Goal: Task Accomplishment & Management: Manage account settings

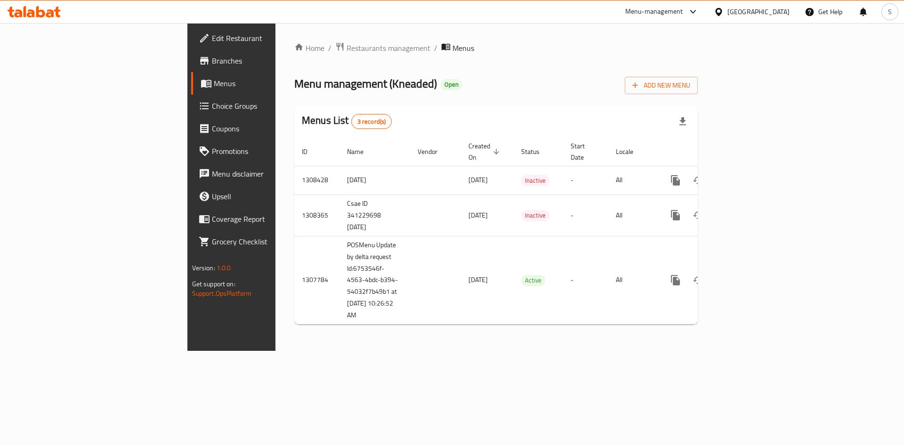
click at [760, 7] on div "[GEOGRAPHIC_DATA]" at bounding box center [758, 12] width 62 height 10
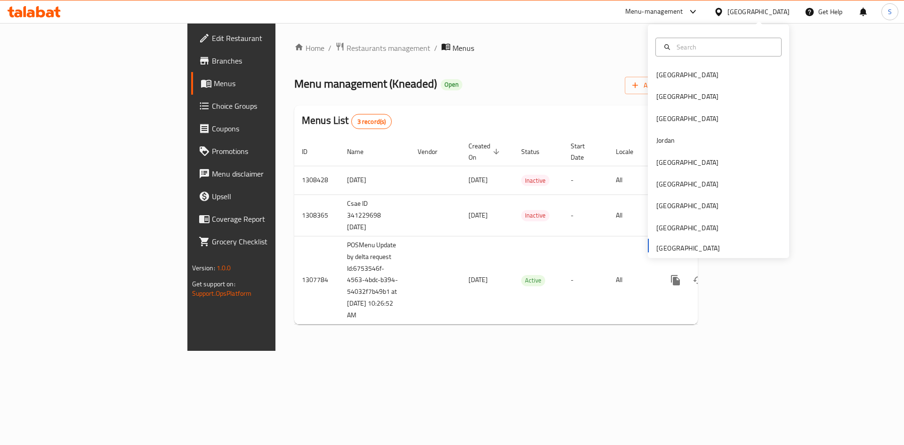
click at [349, 63] on div "Home / Restaurants management / Menus Menu management ( Kneaded ) Open Add New …" at bounding box center [495, 187] width 403 height 290
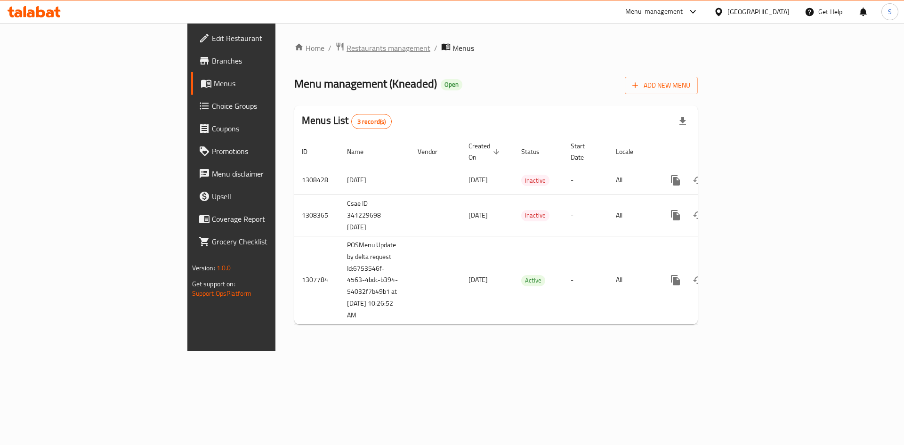
click at [346, 48] on span "Restaurants management" at bounding box center [388, 47] width 84 height 11
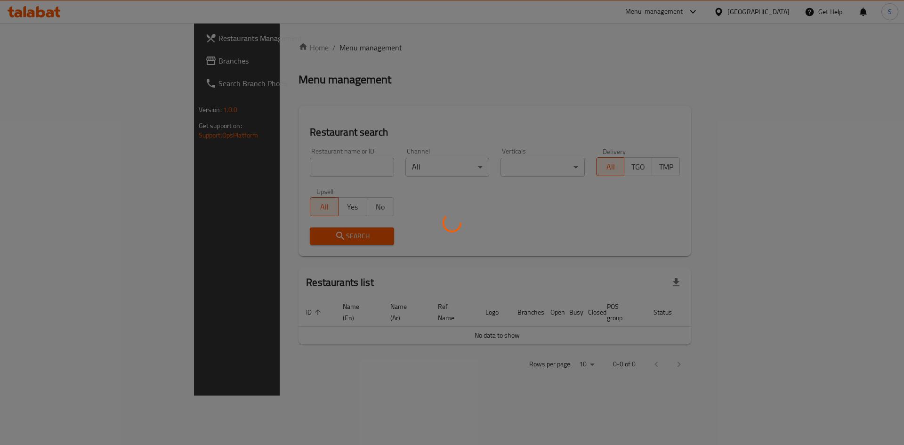
click at [64, 63] on div at bounding box center [452, 222] width 904 height 445
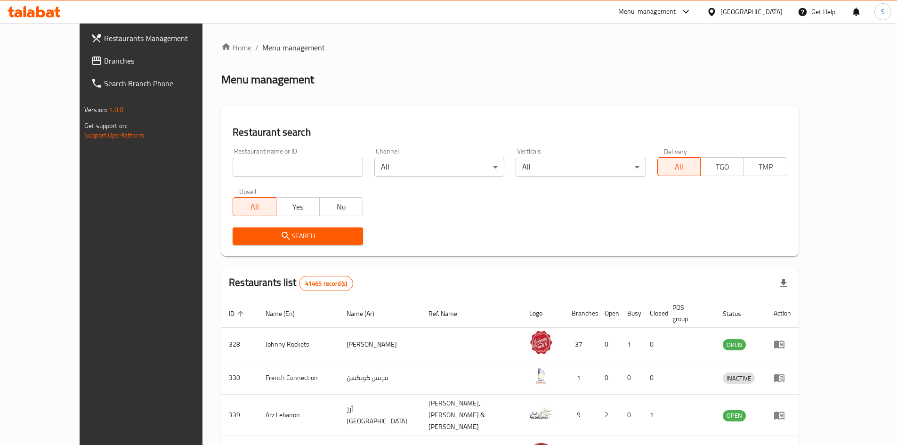
click at [104, 63] on span "Branches" at bounding box center [163, 60] width 118 height 11
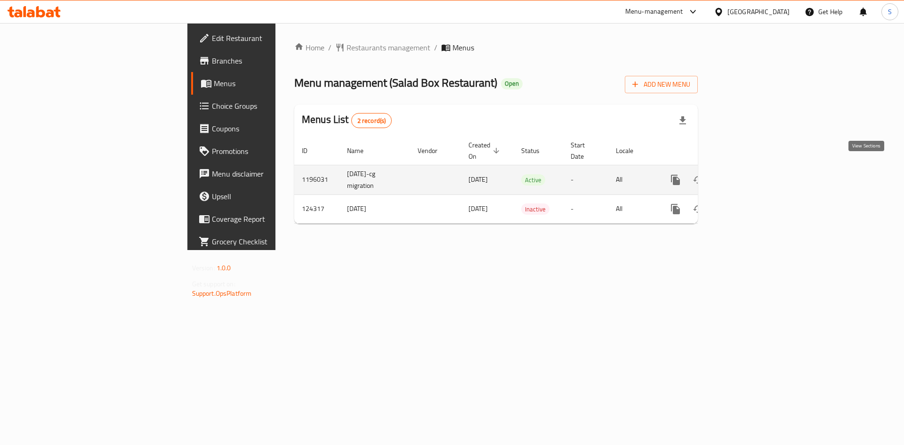
click at [749, 174] on icon "enhanced table" at bounding box center [743, 179] width 11 height 11
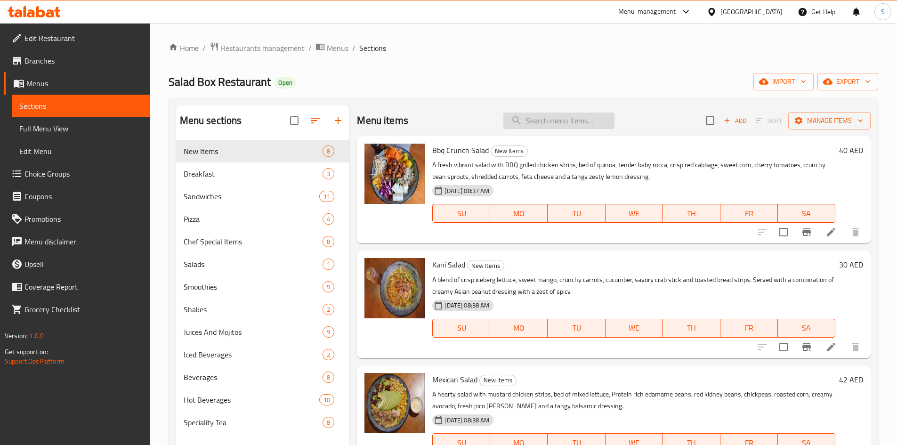
click at [586, 121] on input "search" at bounding box center [558, 120] width 111 height 16
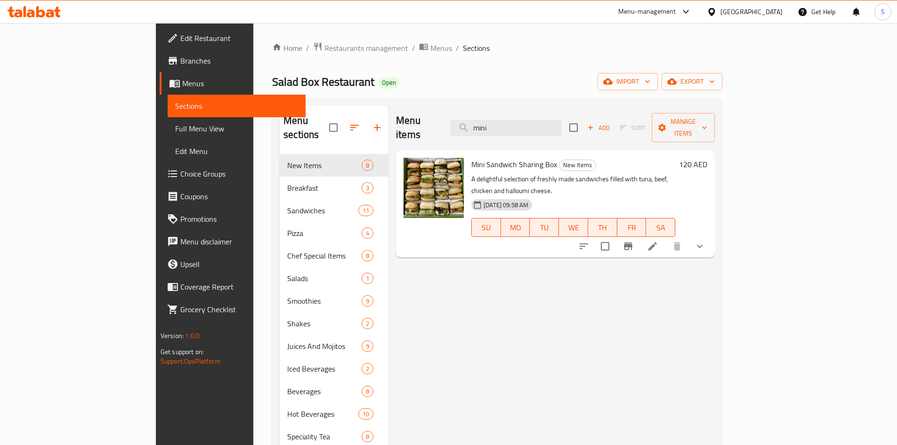
type input "mini"
click at [658, 241] on icon at bounding box center [652, 246] width 11 height 11
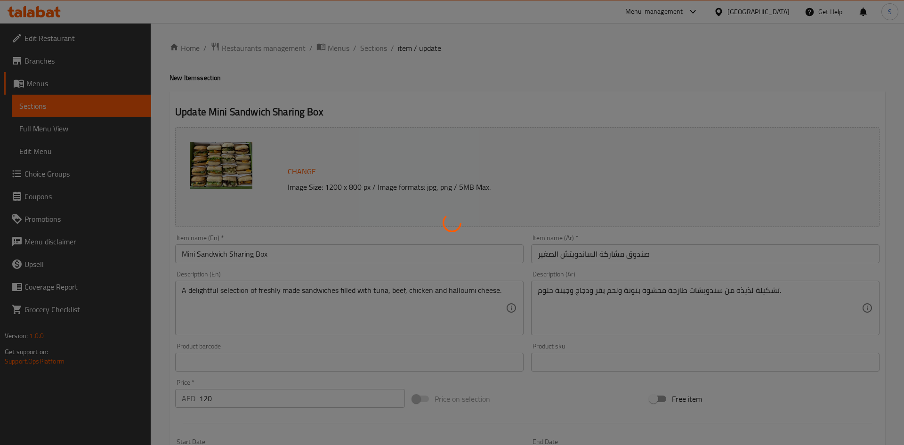
type input "اختيارك للملابس"
type input "1"
type input "اختيارك الثاني للملابس"
type input "1"
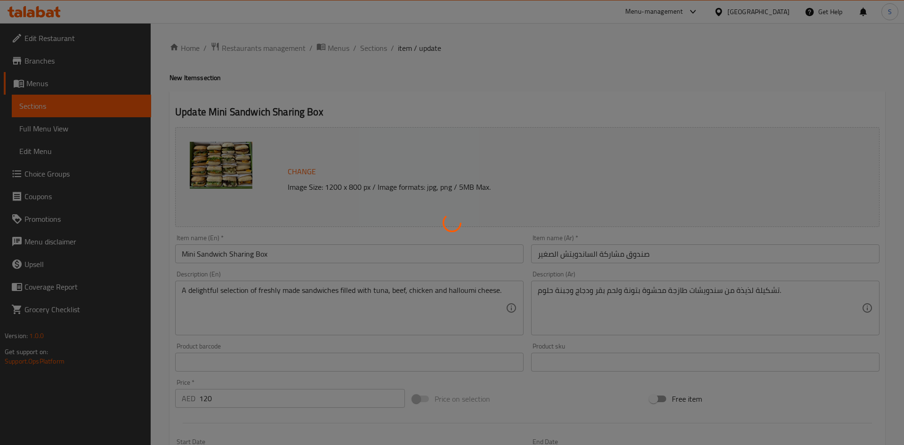
type input "1"
type input "اختيارك من الساندوتش"
type input "2"
type input "اختيارك ثاني من ساندويتش"
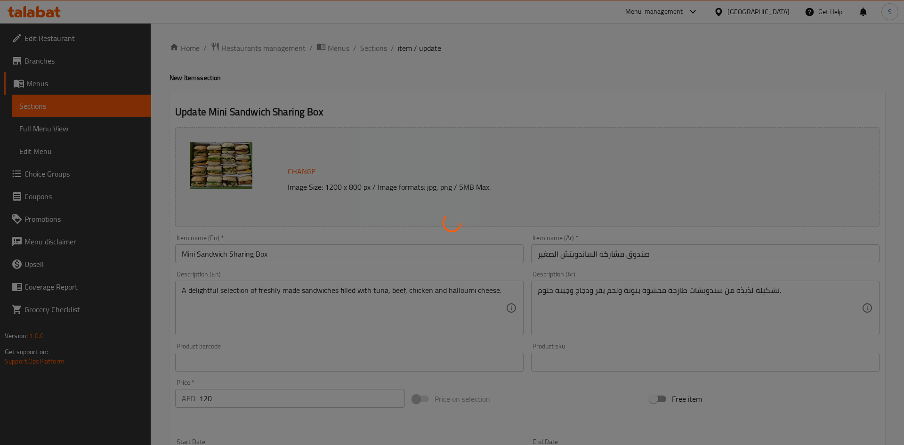
type input "2"
type input "اختيارك من الساندوتش 3"
type input "1"
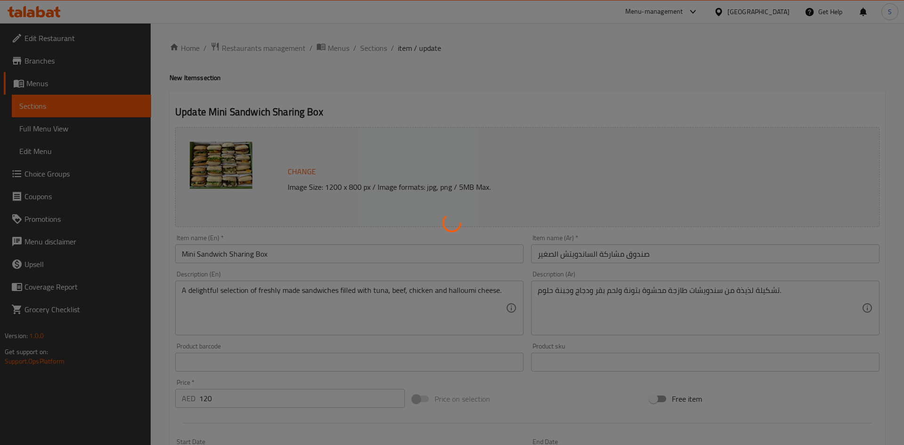
type input "اختيارك رابع من ساندويتشات"
type input "1"
type input "4"
type input "اختيارك خامس من ساندويتش:"
type input "2"
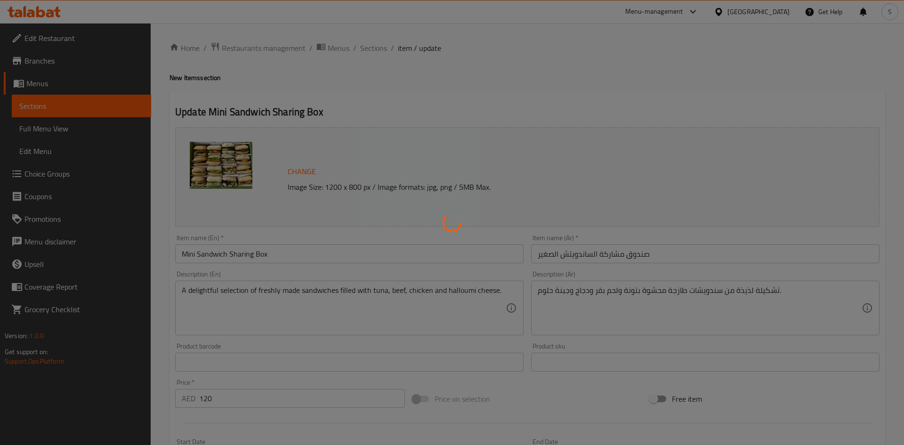
type input "2"
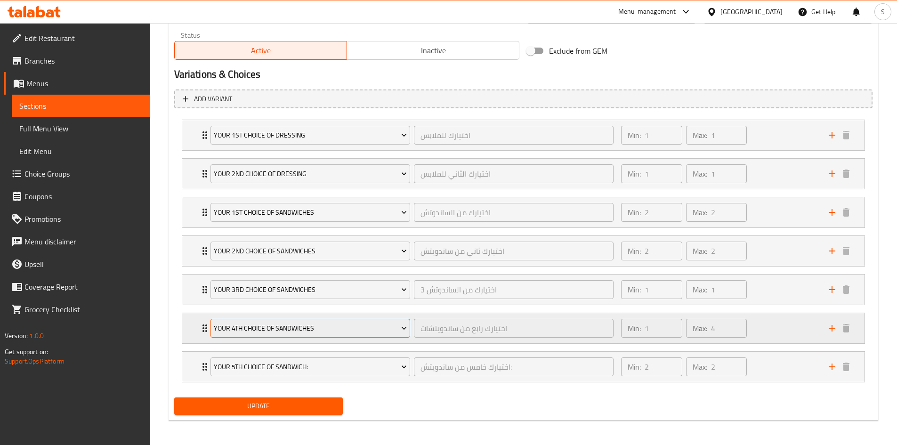
scroll to position [481, 0]
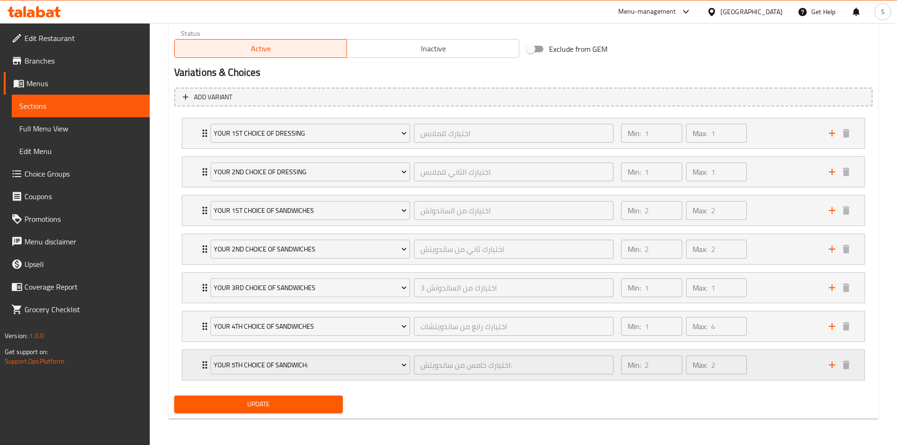
click at [189, 365] on div "Your 5th Choice Of Sandwich: اختيارك خامس من ساندويتش: ​ Min: 2 ​ Max: 2 ​" at bounding box center [523, 365] width 682 height 30
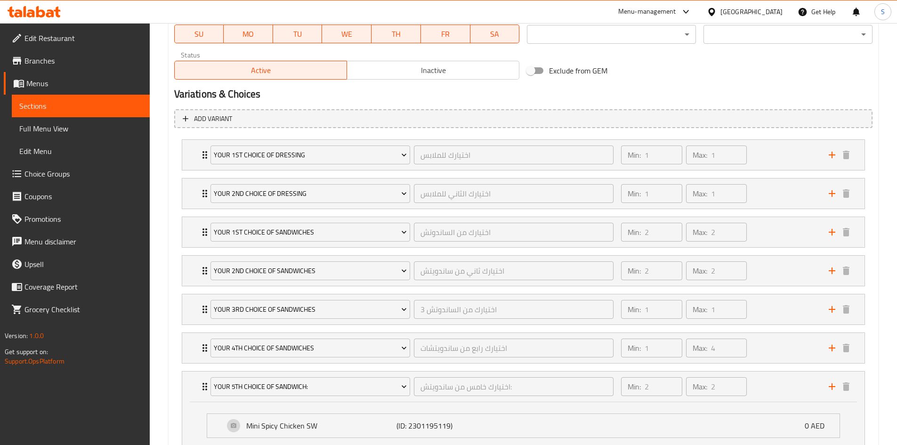
scroll to position [387, 0]
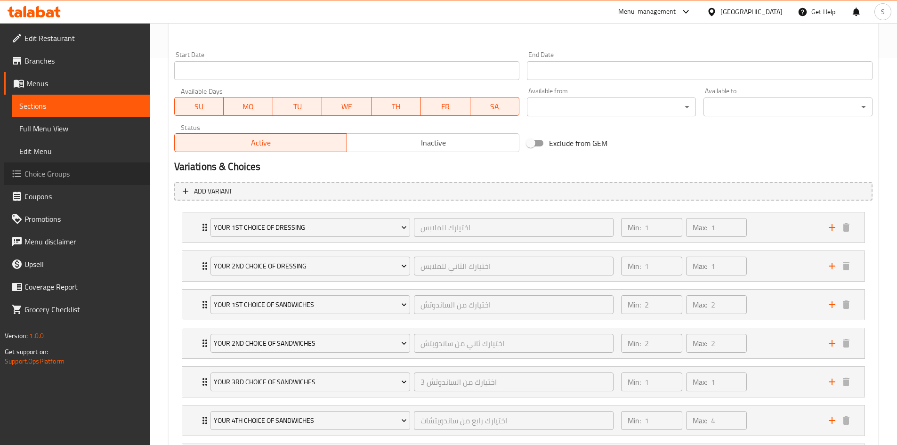
click at [80, 169] on span "Choice Groups" at bounding box center [83, 173] width 118 height 11
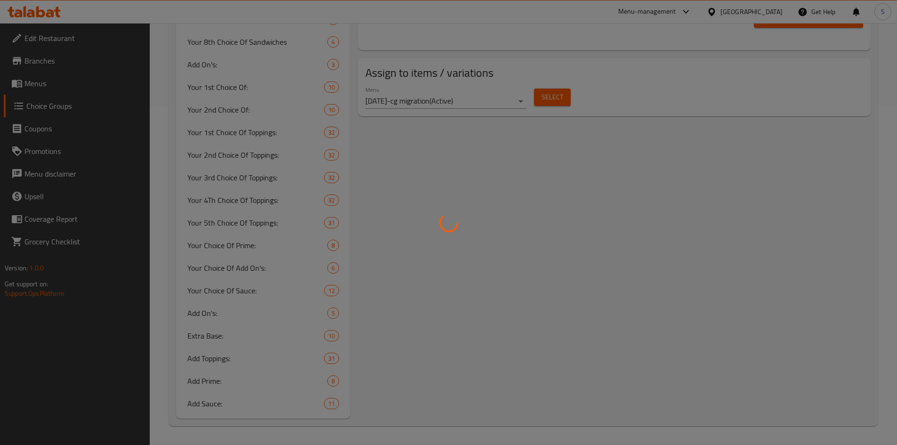
scroll to position [133, 0]
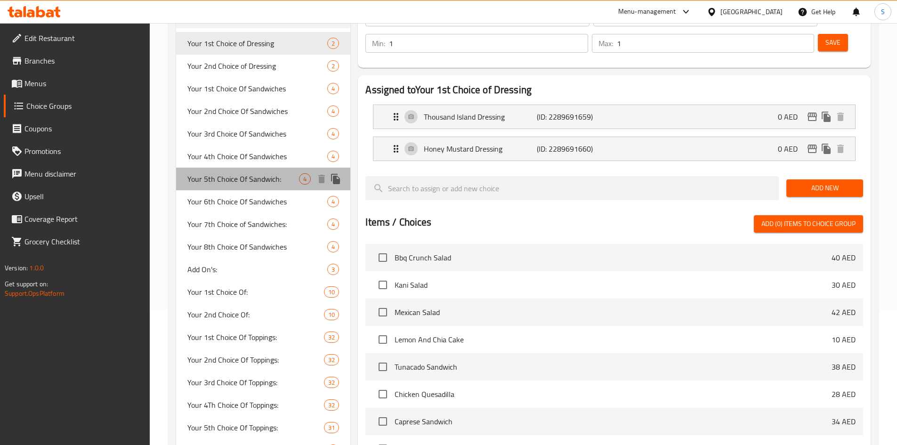
click at [253, 176] on span "Your 5th Choice Of Sandwich:" at bounding box center [243, 178] width 112 height 11
type input "Your 5th Choice Of Sandwich:"
type input "اختيارك خامس من ساندويتش:"
type input "2"
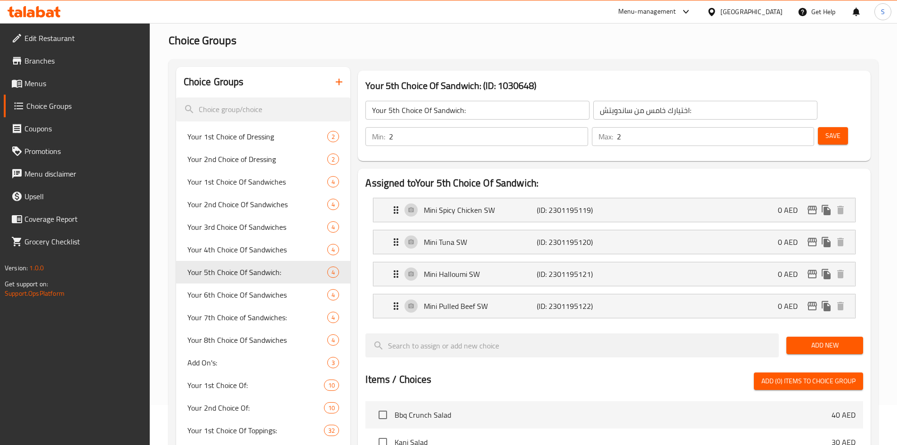
scroll to position [39, 0]
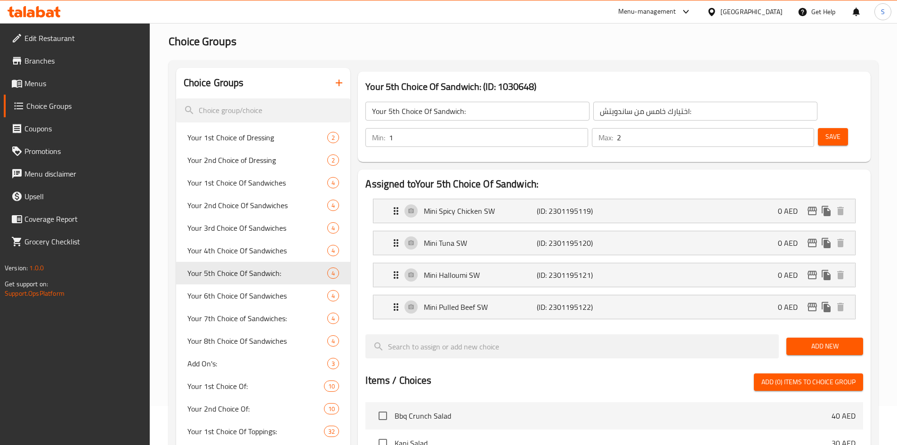
type input "1"
click at [587, 128] on input "1" at bounding box center [488, 137] width 199 height 19
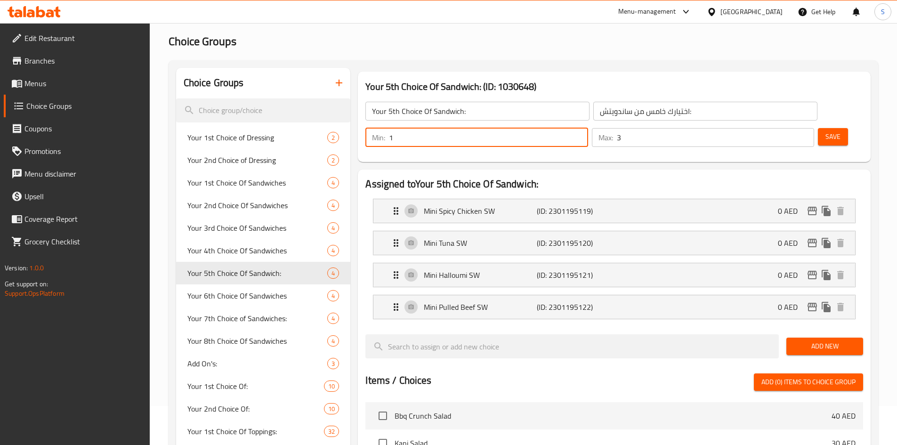
click at [788, 128] on input "3" at bounding box center [715, 137] width 197 height 19
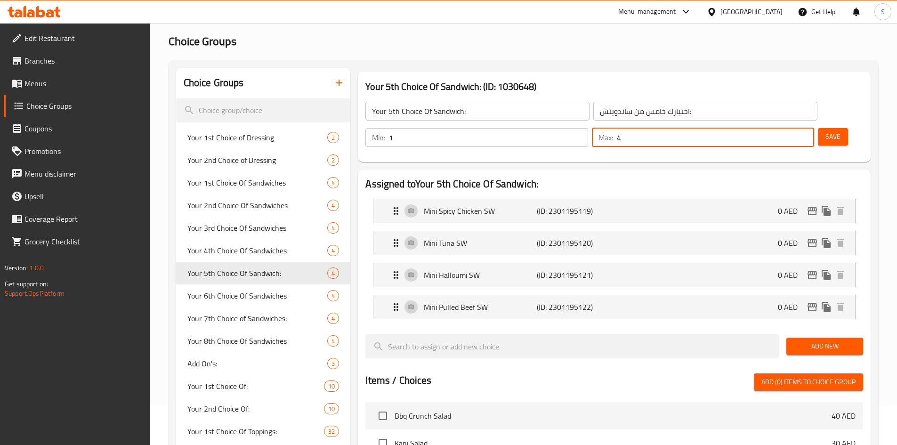
type input "4"
click at [788, 128] on input "4" at bounding box center [715, 137] width 197 height 19
click at [825, 131] on span "Save" at bounding box center [832, 137] width 15 height 12
